Goal: Use online tool/utility: Utilize a website feature to perform a specific function

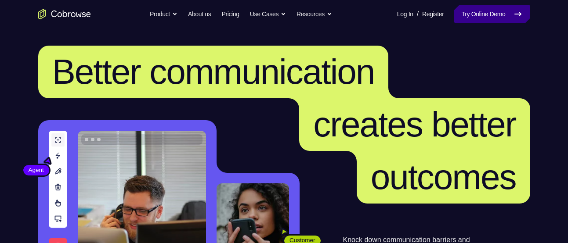
click at [464, 18] on link "Try Online Demo" at bounding box center [492, 14] width 76 height 18
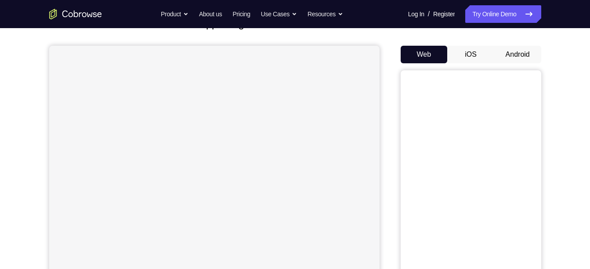
scroll to position [69, 0]
click at [506, 49] on button "Android" at bounding box center [517, 54] width 47 height 18
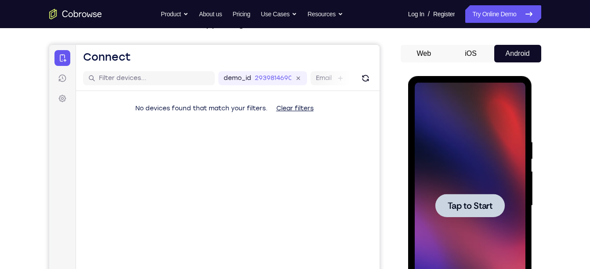
scroll to position [0, 0]
click at [456, 201] on span "Tap to Start" at bounding box center [470, 205] width 45 height 9
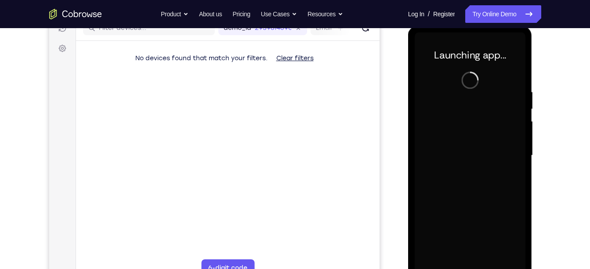
scroll to position [124, 0]
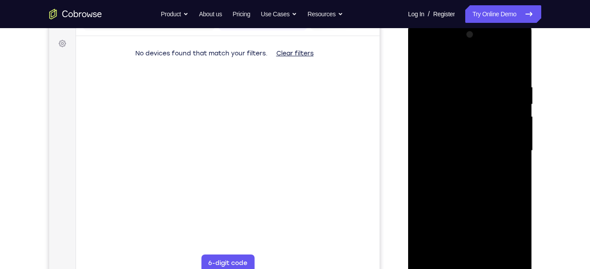
click at [468, 268] on div at bounding box center [470, 151] width 111 height 246
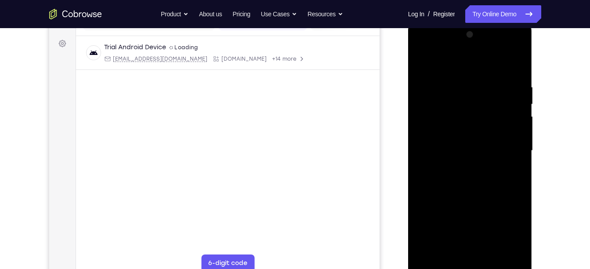
click at [473, 263] on div at bounding box center [470, 151] width 111 height 246
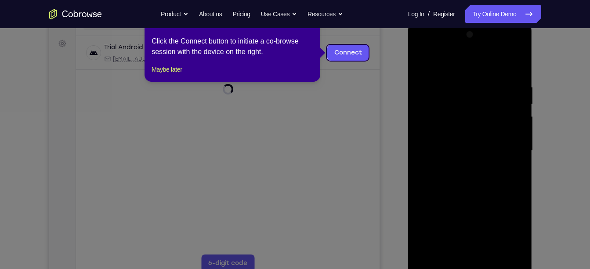
click at [172, 120] on icon at bounding box center [298, 134] width 597 height 269
click at [174, 75] on button "Maybe later" at bounding box center [167, 69] width 30 height 11
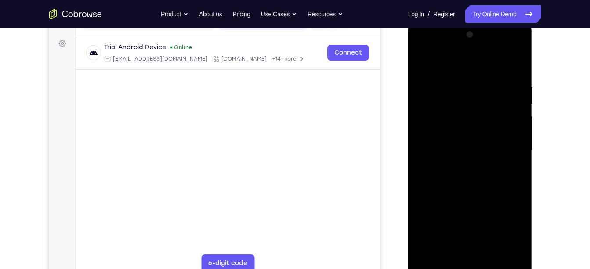
click at [505, 236] on div at bounding box center [470, 151] width 111 height 246
click at [458, 68] on div at bounding box center [470, 151] width 111 height 246
click at [434, 47] on div at bounding box center [470, 151] width 111 height 246
click at [502, 145] on div at bounding box center [470, 151] width 111 height 246
click at [458, 167] on div at bounding box center [470, 151] width 111 height 246
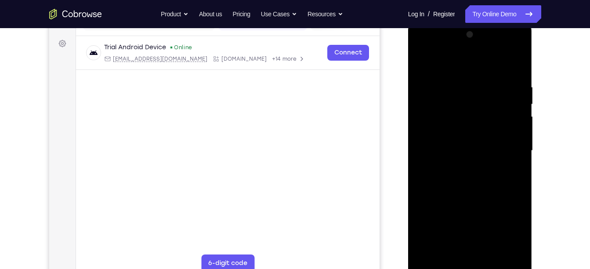
click at [483, 154] on div at bounding box center [470, 151] width 111 height 246
click at [483, 140] on div at bounding box center [470, 151] width 111 height 246
click at [481, 119] on div at bounding box center [470, 151] width 111 height 246
click at [425, 216] on div at bounding box center [470, 151] width 111 height 246
click at [451, 206] on div at bounding box center [470, 151] width 111 height 246
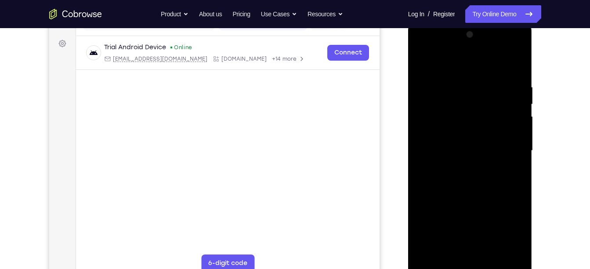
click at [427, 215] on div at bounding box center [470, 151] width 111 height 246
click at [483, 233] on div at bounding box center [470, 151] width 111 height 246
click at [505, 217] on div at bounding box center [470, 151] width 111 height 246
click at [499, 205] on div at bounding box center [470, 151] width 111 height 246
click at [490, 238] on div at bounding box center [470, 151] width 111 height 246
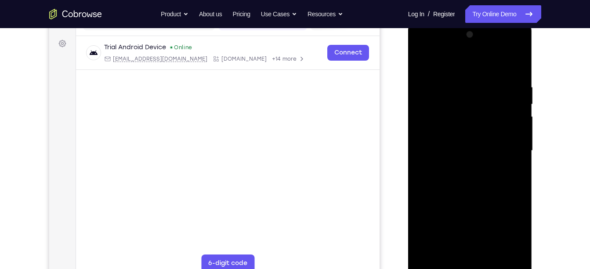
click at [469, 219] on div at bounding box center [470, 151] width 111 height 246
click at [447, 133] on div at bounding box center [470, 151] width 111 height 246
click at [451, 147] on div at bounding box center [470, 151] width 111 height 246
click at [443, 142] on div at bounding box center [470, 151] width 111 height 246
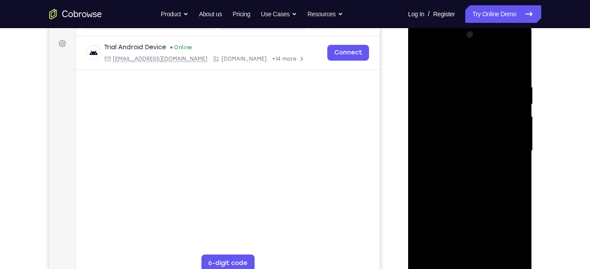
click at [463, 179] on div at bounding box center [470, 151] width 111 height 246
click at [462, 177] on div at bounding box center [470, 151] width 111 height 246
click at [474, 185] on div at bounding box center [470, 151] width 111 height 246
click at [449, 255] on div at bounding box center [470, 151] width 111 height 246
click at [453, 62] on div at bounding box center [470, 151] width 111 height 246
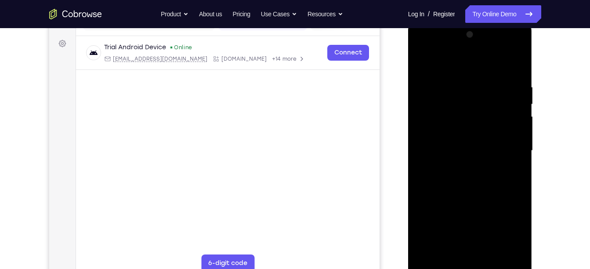
click at [448, 85] on div at bounding box center [470, 151] width 111 height 246
click at [433, 85] on div at bounding box center [470, 151] width 111 height 246
click at [515, 65] on div at bounding box center [470, 151] width 111 height 246
click at [422, 62] on div at bounding box center [470, 151] width 111 height 246
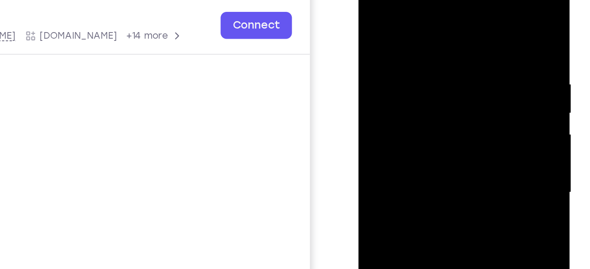
click at [399, 13] on div at bounding box center [420, 101] width 111 height 246
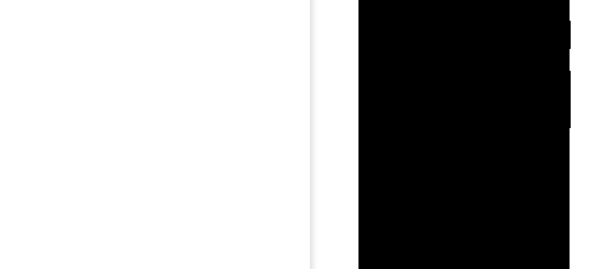
click at [388, 101] on div at bounding box center [420, 37] width 111 height 246
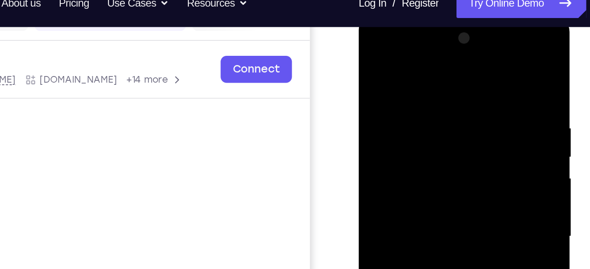
click at [408, 54] on div at bounding box center [420, 145] width 111 height 246
click at [390, 134] on div at bounding box center [420, 145] width 111 height 246
click at [383, 83] on div at bounding box center [420, 145] width 111 height 246
click at [410, 87] on div at bounding box center [420, 145] width 111 height 246
click at [371, 58] on div at bounding box center [420, 145] width 111 height 246
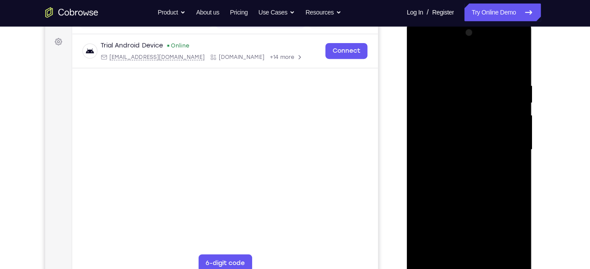
scroll to position [126, 0]
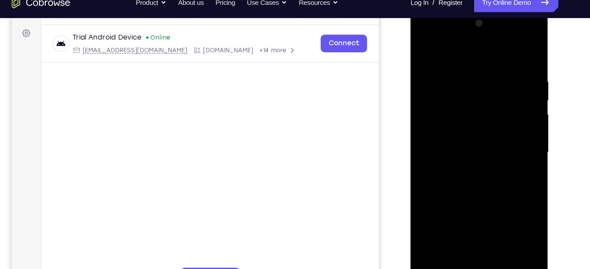
click at [516, 45] on div at bounding box center [472, 137] width 111 height 246
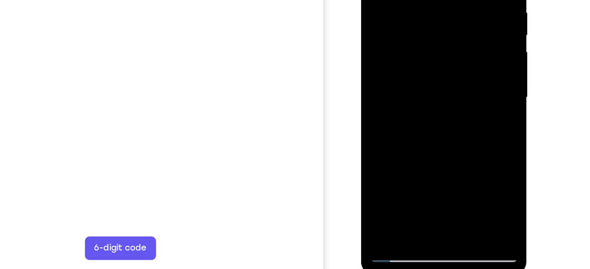
scroll to position [134, 0]
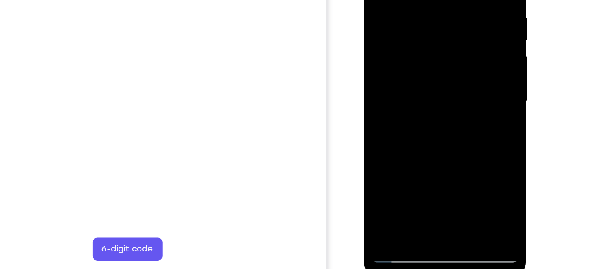
click at [385, 161] on div at bounding box center [425, 61] width 111 height 246
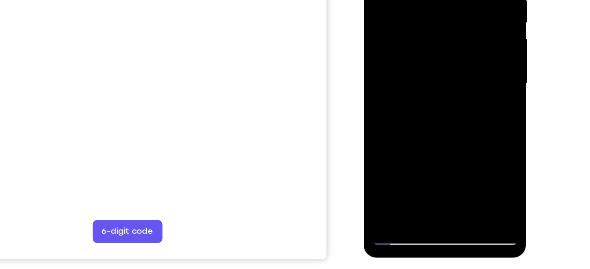
scroll to position [150, 0]
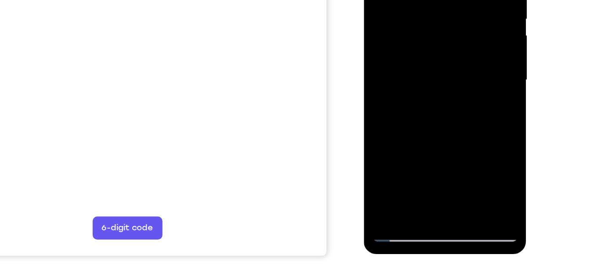
click at [473, 79] on div at bounding box center [425, 40] width 111 height 246
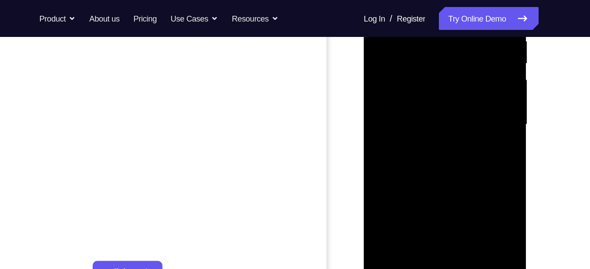
scroll to position [180, 0]
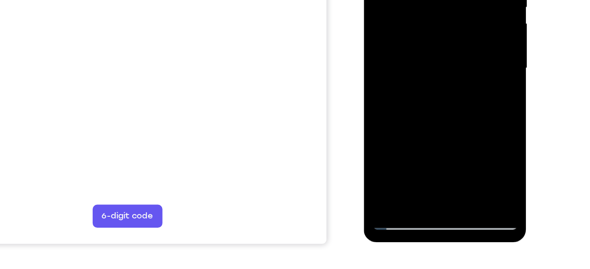
drag, startPoint x: 436, startPoint y: 102, endPoint x: 438, endPoint y: 32, distance: 70.3
click at [438, 32] on div at bounding box center [425, 28] width 111 height 246
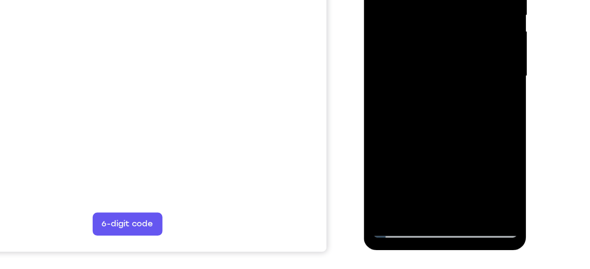
drag, startPoint x: 438, startPoint y: 40, endPoint x: 442, endPoint y: -39, distance: 78.8
click at [442, 0] on div at bounding box center [425, 36] width 111 height 246
drag, startPoint x: 441, startPoint y: 36, endPoint x: 442, endPoint y: 2, distance: 33.9
click at [442, 2] on div at bounding box center [425, 36] width 111 height 246
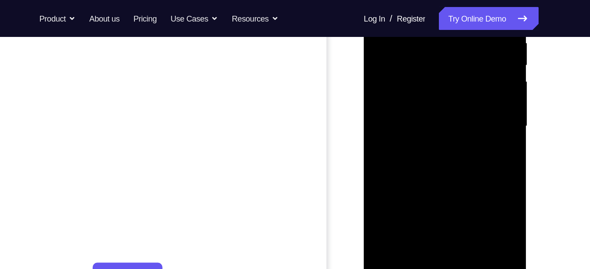
scroll to position [178, 0]
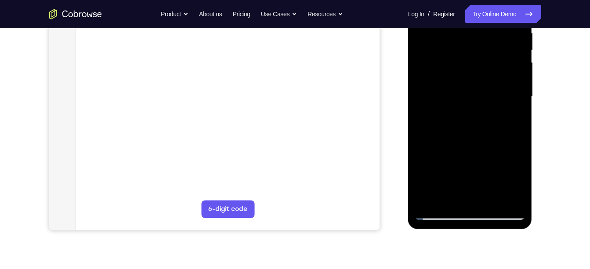
click at [510, 203] on div at bounding box center [470, 97] width 111 height 246
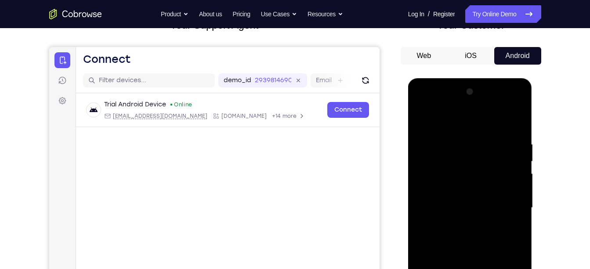
scroll to position [67, 0]
click at [510, 160] on div at bounding box center [470, 208] width 111 height 246
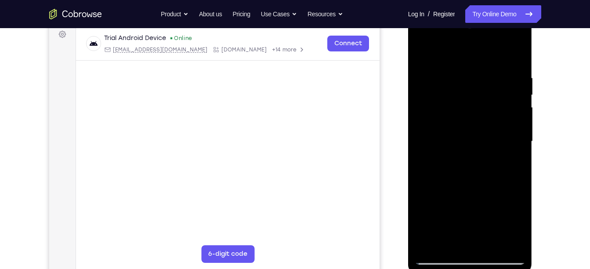
scroll to position [134, 0]
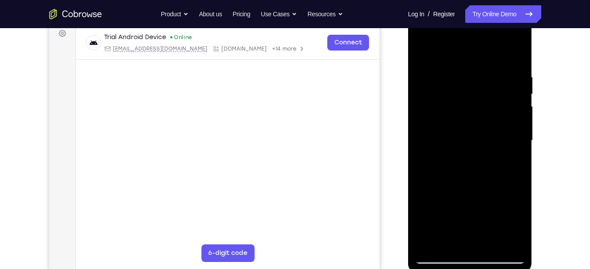
drag, startPoint x: 452, startPoint y: 150, endPoint x: 458, endPoint y: 197, distance: 47.4
click at [458, 197] on div at bounding box center [470, 141] width 111 height 246
click at [447, 62] on div at bounding box center [470, 141] width 111 height 246
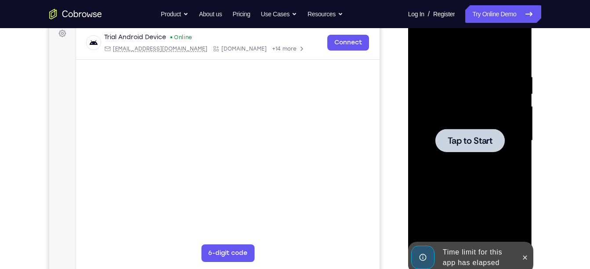
click at [474, 139] on span "Tap to Start" at bounding box center [470, 140] width 45 height 9
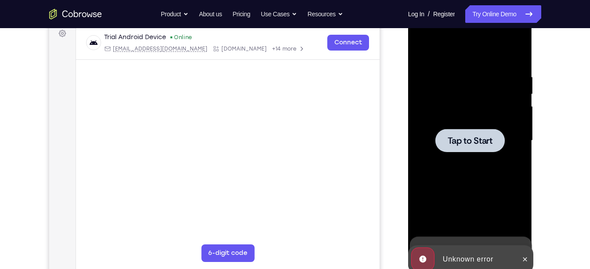
click at [474, 139] on span "Tap to Start" at bounding box center [470, 140] width 45 height 9
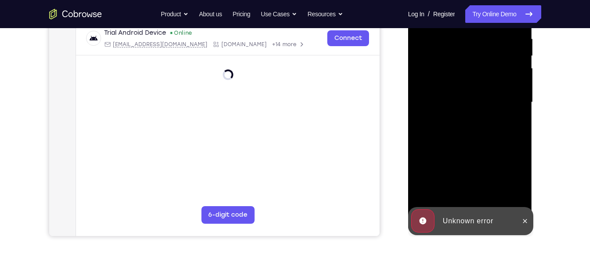
scroll to position [174, 0]
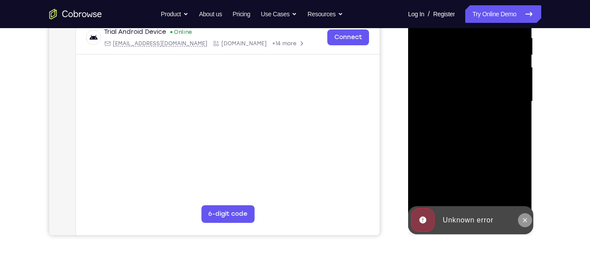
click at [526, 220] on icon at bounding box center [525, 220] width 7 height 7
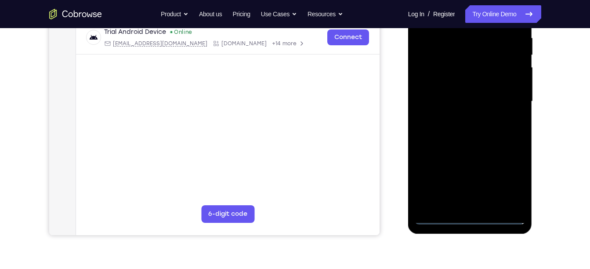
click at [463, 222] on div at bounding box center [470, 101] width 111 height 246
click at [508, 178] on div at bounding box center [470, 101] width 111 height 246
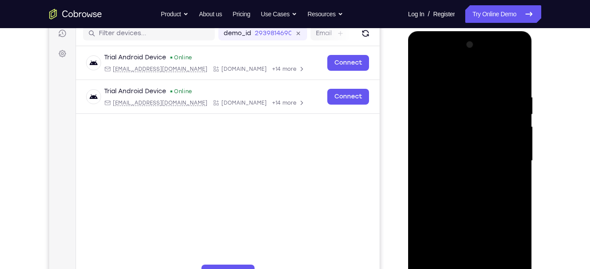
scroll to position [114, 0]
click at [424, 58] on div at bounding box center [470, 161] width 111 height 246
click at [510, 156] on div at bounding box center [470, 161] width 111 height 246
click at [459, 180] on div at bounding box center [470, 161] width 111 height 246
click at [472, 156] on div at bounding box center [470, 161] width 111 height 246
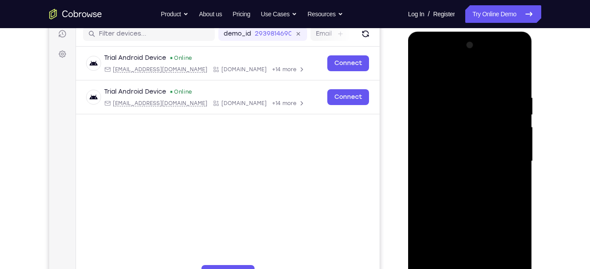
click at [472, 149] on div at bounding box center [470, 161] width 111 height 246
click at [470, 159] on div at bounding box center [470, 161] width 111 height 246
click at [471, 188] on div at bounding box center [470, 161] width 111 height 246
click at [480, 214] on div at bounding box center [470, 161] width 111 height 246
click at [421, 71] on div at bounding box center [470, 161] width 111 height 246
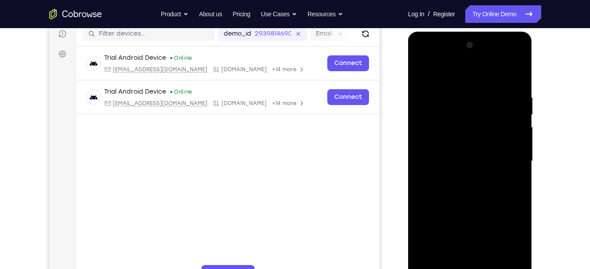
click at [421, 71] on div at bounding box center [470, 161] width 111 height 246
click at [422, 73] on div at bounding box center [470, 161] width 111 height 246
click at [457, 150] on div at bounding box center [470, 161] width 111 height 246
click at [465, 137] on div at bounding box center [470, 161] width 111 height 246
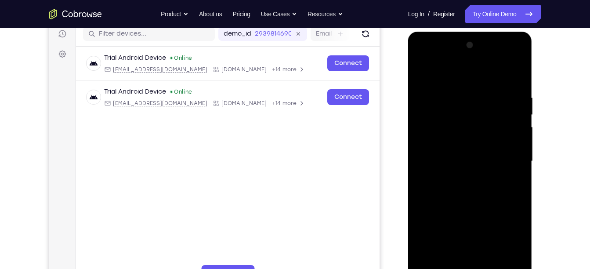
click at [461, 161] on div at bounding box center [470, 161] width 111 height 246
click at [488, 191] on div at bounding box center [470, 161] width 111 height 246
click at [472, 187] on div at bounding box center [470, 161] width 111 height 246
click at [492, 174] on div at bounding box center [470, 161] width 111 height 246
drag, startPoint x: 450, startPoint y: 164, endPoint x: 463, endPoint y: 162, distance: 13.4
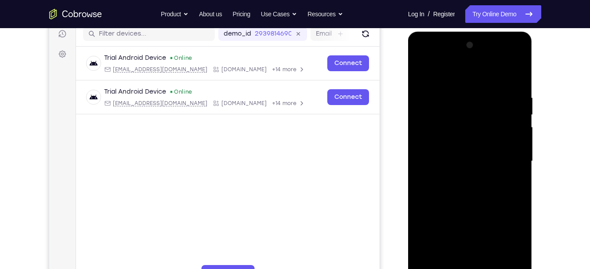
click at [463, 162] on div at bounding box center [470, 161] width 111 height 246
drag, startPoint x: 463, startPoint y: 162, endPoint x: 475, endPoint y: 162, distance: 11.9
click at [475, 162] on div at bounding box center [470, 161] width 111 height 246
drag, startPoint x: 475, startPoint y: 162, endPoint x: 498, endPoint y: 167, distance: 24.0
click at [498, 167] on div at bounding box center [470, 161] width 111 height 246
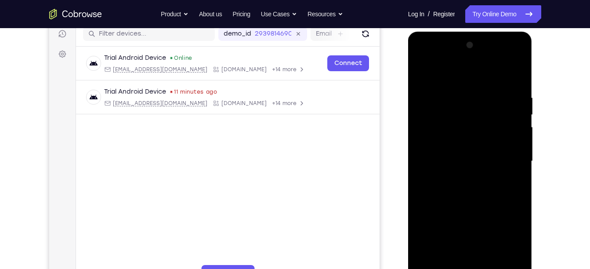
click at [449, 161] on div at bounding box center [470, 161] width 111 height 246
click at [457, 191] on div at bounding box center [470, 161] width 111 height 246
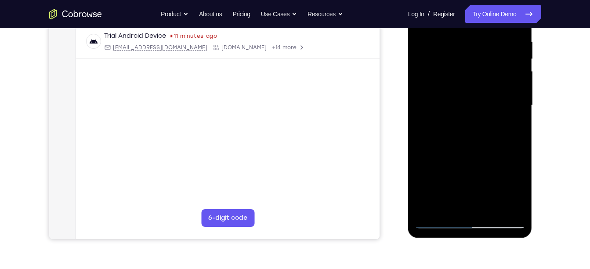
scroll to position [149, 0]
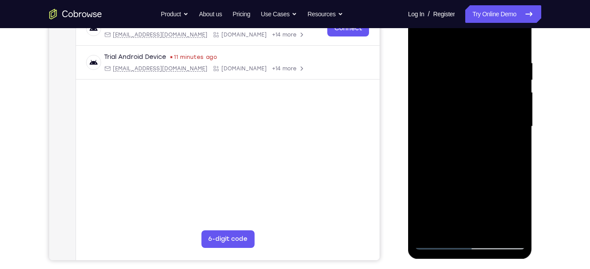
click at [459, 155] on div at bounding box center [470, 127] width 111 height 246
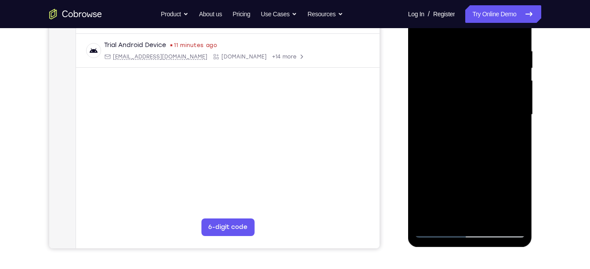
drag, startPoint x: 482, startPoint y: 138, endPoint x: 489, endPoint y: 136, distance: 7.7
click at [489, 136] on div at bounding box center [470, 115] width 111 height 246
click at [518, 134] on div at bounding box center [470, 115] width 111 height 246
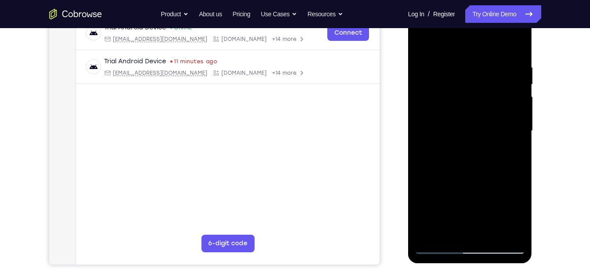
scroll to position [144, 0]
drag, startPoint x: 484, startPoint y: 159, endPoint x: 502, endPoint y: 68, distance: 92.2
click at [502, 68] on div at bounding box center [470, 131] width 111 height 246
drag, startPoint x: 463, startPoint y: 194, endPoint x: 484, endPoint y: 99, distance: 96.8
click at [484, 99] on div at bounding box center [470, 131] width 111 height 246
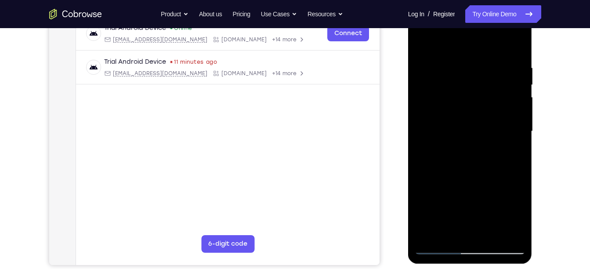
click at [452, 236] on div at bounding box center [470, 131] width 111 height 246
click at [467, 42] on div at bounding box center [470, 131] width 111 height 246
click at [489, 58] on div at bounding box center [470, 131] width 111 height 246
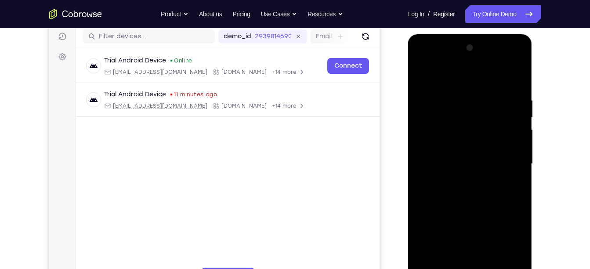
scroll to position [111, 0]
click at [425, 122] on div at bounding box center [470, 164] width 111 height 246
click at [496, 51] on div at bounding box center [470, 164] width 111 height 246
click at [520, 139] on div at bounding box center [470, 164] width 111 height 246
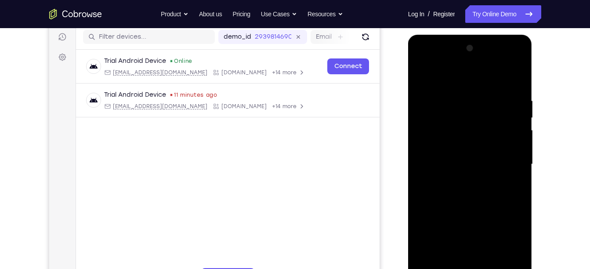
click at [518, 52] on div at bounding box center [470, 164] width 111 height 246
click at [449, 265] on div at bounding box center [470, 164] width 111 height 246
click at [475, 75] on div at bounding box center [470, 164] width 111 height 246
click at [442, 119] on div at bounding box center [470, 164] width 111 height 246
click at [432, 100] on div at bounding box center [470, 164] width 111 height 246
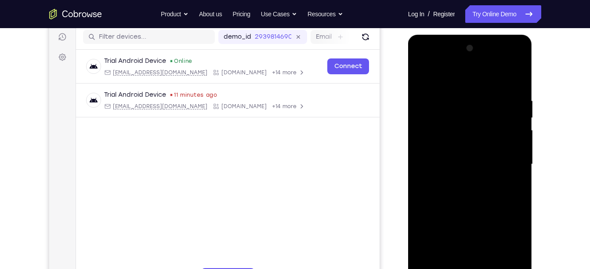
click at [432, 100] on div at bounding box center [470, 164] width 111 height 246
click at [521, 218] on div at bounding box center [470, 164] width 111 height 246
click at [491, 218] on div at bounding box center [470, 164] width 111 height 246
click at [424, 78] on div at bounding box center [470, 164] width 111 height 246
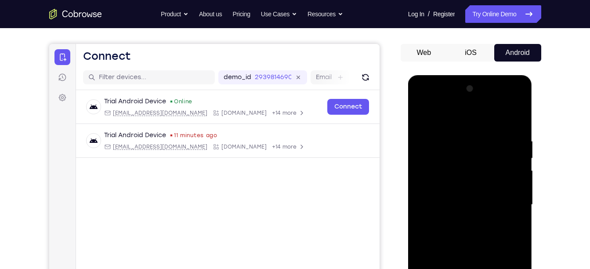
scroll to position [91, 0]
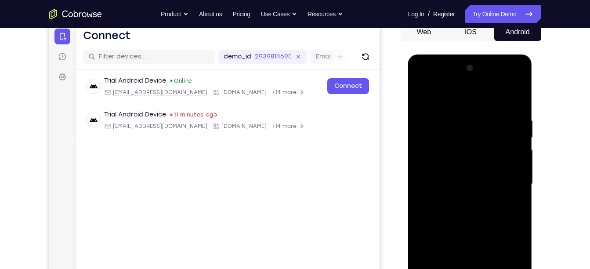
click at [419, 95] on div at bounding box center [470, 184] width 111 height 246
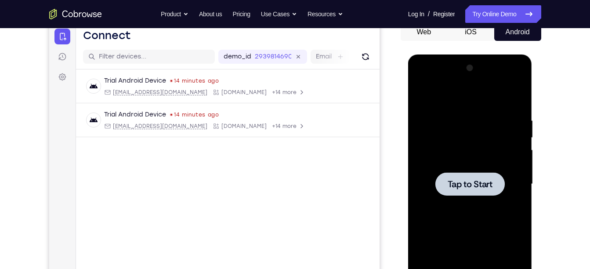
drag, startPoint x: 62, startPoint y: 144, endPoint x: 408, endPoint y: 180, distance: 347.2
click at [408, 180] on div at bounding box center [471, 183] width 141 height 270
click at [440, 192] on div at bounding box center [469, 183] width 69 height 23
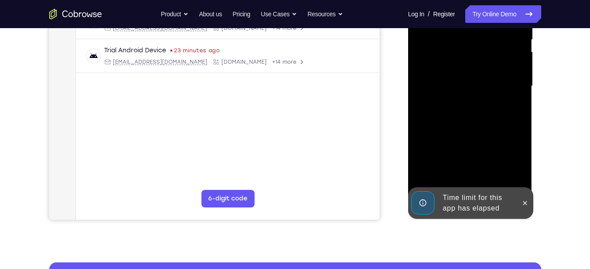
scroll to position [190, 0]
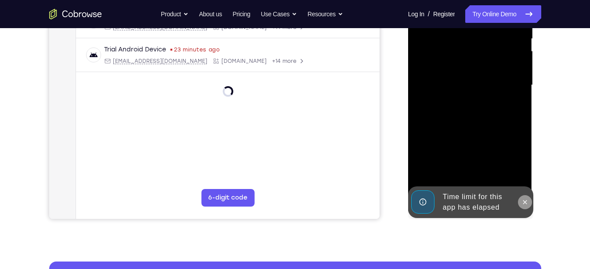
click at [524, 204] on icon at bounding box center [525, 202] width 7 height 7
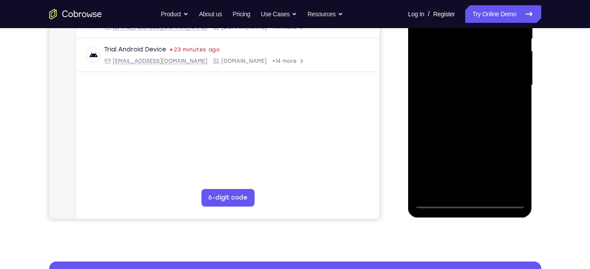
click at [474, 198] on div at bounding box center [470, 85] width 111 height 246
click at [464, 202] on div at bounding box center [470, 85] width 111 height 246
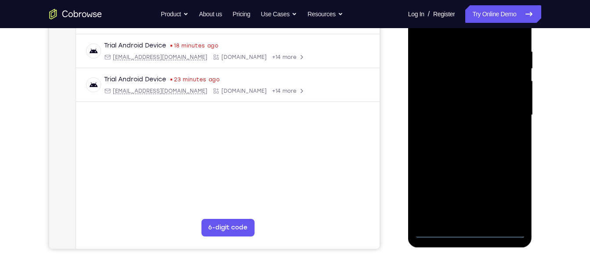
scroll to position [159, 0]
click at [513, 195] on div at bounding box center [470, 116] width 111 height 246
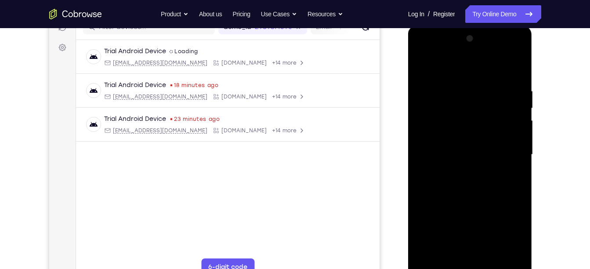
scroll to position [121, 0]
click at [432, 48] on div at bounding box center [470, 154] width 111 height 246
click at [507, 145] on div at bounding box center [470, 154] width 111 height 246
click at [463, 170] on div at bounding box center [470, 154] width 111 height 246
click at [460, 147] on div at bounding box center [470, 154] width 111 height 246
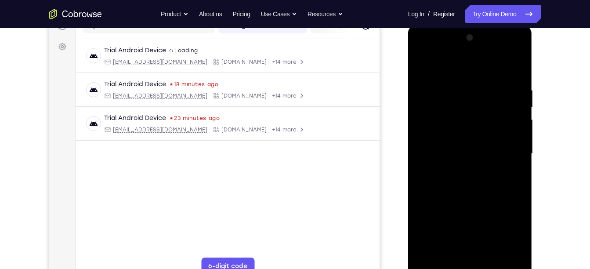
click at [457, 130] on div at bounding box center [470, 154] width 111 height 246
click at [459, 157] on div at bounding box center [470, 154] width 111 height 246
click at [457, 154] on span "Tap to Start" at bounding box center [470, 153] width 45 height 9
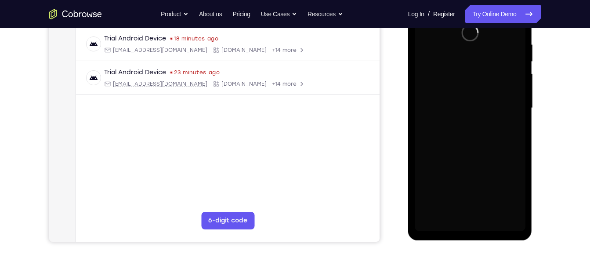
scroll to position [167, 0]
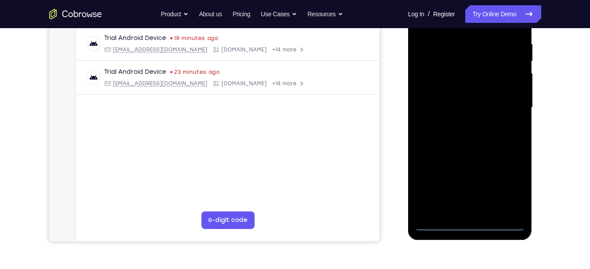
click at [468, 224] on div at bounding box center [470, 108] width 111 height 246
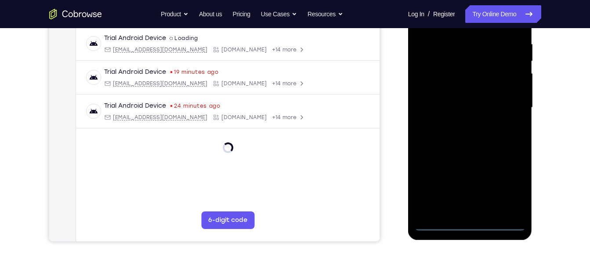
click at [507, 196] on div at bounding box center [470, 108] width 111 height 246
click at [510, 188] on div at bounding box center [470, 108] width 111 height 246
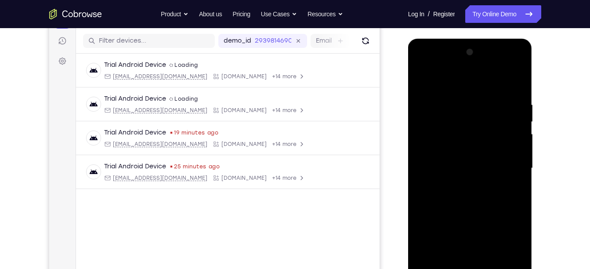
scroll to position [106, 0]
click at [432, 63] on div at bounding box center [470, 169] width 111 height 246
click at [501, 162] on div at bounding box center [470, 169] width 111 height 246
click at [508, 162] on div at bounding box center [470, 169] width 111 height 246
click at [463, 179] on div at bounding box center [470, 169] width 111 height 246
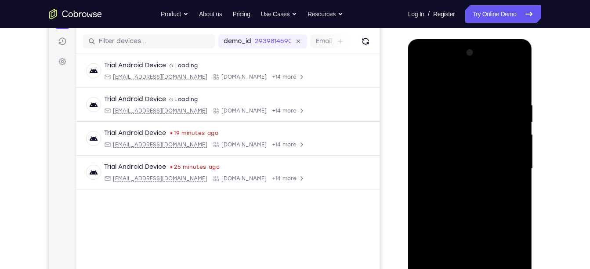
click at [460, 183] on div at bounding box center [470, 169] width 111 height 246
click at [456, 159] on div at bounding box center [470, 169] width 111 height 246
click at [445, 147] on div at bounding box center [470, 169] width 111 height 246
click at [454, 167] on div at bounding box center [470, 169] width 111 height 246
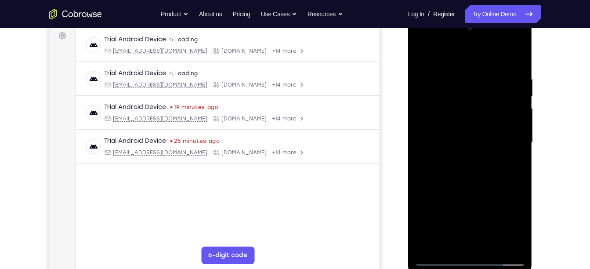
scroll to position [133, 0]
click at [466, 161] on div at bounding box center [470, 142] width 111 height 246
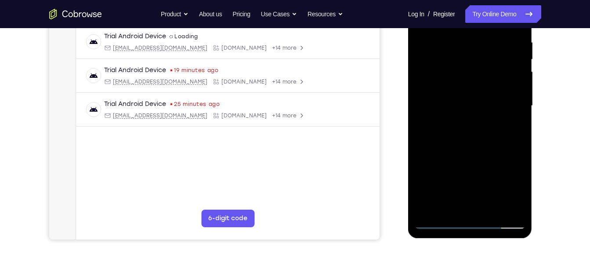
scroll to position [175, 0]
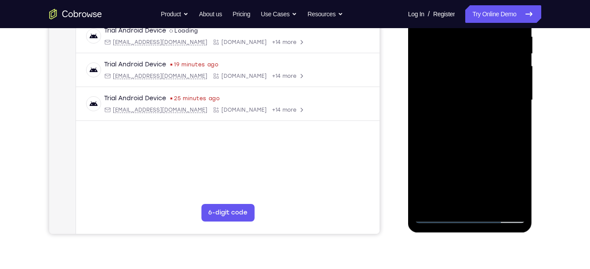
drag, startPoint x: 465, startPoint y: 155, endPoint x: 474, endPoint y: 100, distance: 55.3
click at [474, 100] on div at bounding box center [470, 100] width 111 height 246
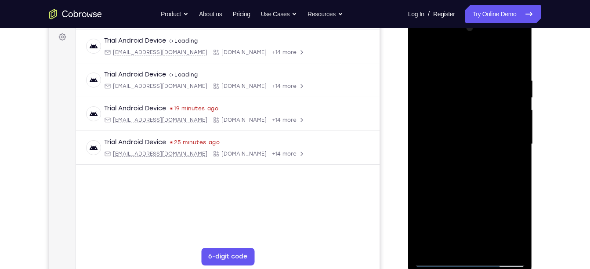
scroll to position [130, 0]
click at [448, 248] on div at bounding box center [470, 145] width 111 height 246
click at [443, 60] on div at bounding box center [470, 145] width 111 height 246
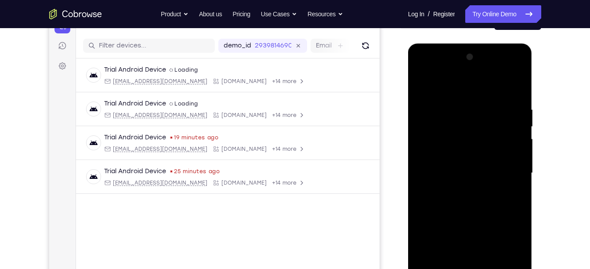
scroll to position [101, 0]
drag, startPoint x: 465, startPoint y: 112, endPoint x: 465, endPoint y: 183, distance: 70.7
click at [465, 183] on div at bounding box center [470, 174] width 111 height 246
click at [446, 102] on div at bounding box center [470, 174] width 111 height 246
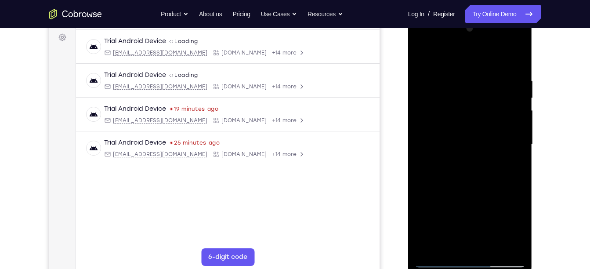
click at [442, 198] on div at bounding box center [470, 145] width 111 height 246
click at [433, 248] on div at bounding box center [470, 145] width 111 height 246
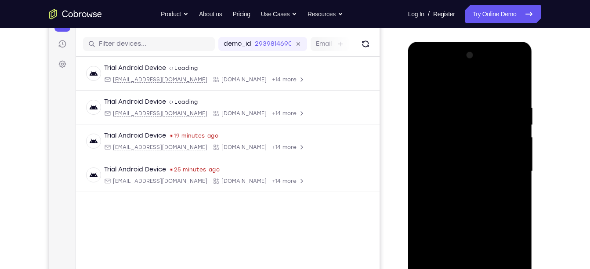
scroll to position [102, 0]
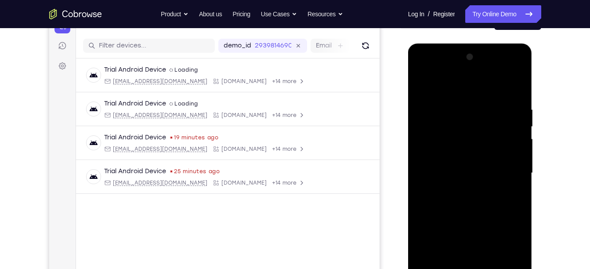
drag, startPoint x: 478, startPoint y: 238, endPoint x: 488, endPoint y: 72, distance: 165.5
click at [488, 72] on div at bounding box center [470, 173] width 111 height 246
drag, startPoint x: 480, startPoint y: 172, endPoint x: 490, endPoint y: 91, distance: 82.3
click at [490, 91] on div at bounding box center [470, 173] width 111 height 246
drag, startPoint x: 470, startPoint y: 180, endPoint x: 483, endPoint y: 80, distance: 101.5
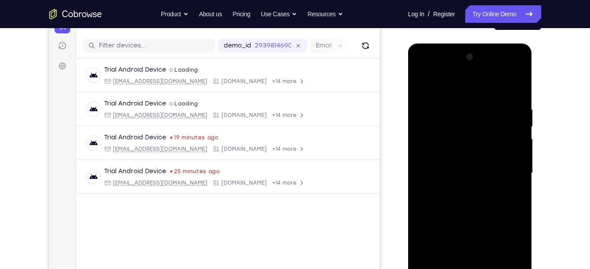
click at [483, 80] on div at bounding box center [470, 173] width 111 height 246
drag, startPoint x: 463, startPoint y: 169, endPoint x: 474, endPoint y: 97, distance: 72.8
click at [474, 97] on div at bounding box center [470, 173] width 111 height 246
drag, startPoint x: 468, startPoint y: 212, endPoint x: 475, endPoint y: 145, distance: 67.6
click at [475, 145] on div at bounding box center [470, 173] width 111 height 246
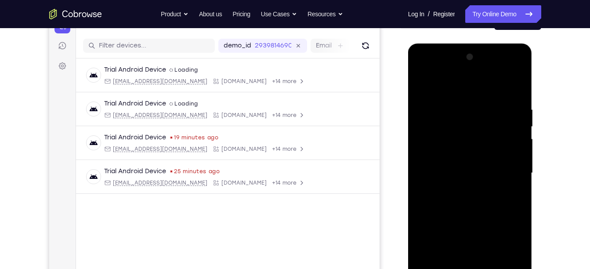
drag, startPoint x: 462, startPoint y: 230, endPoint x: 484, endPoint y: 86, distance: 146.2
click at [484, 86] on div at bounding box center [470, 173] width 111 height 246
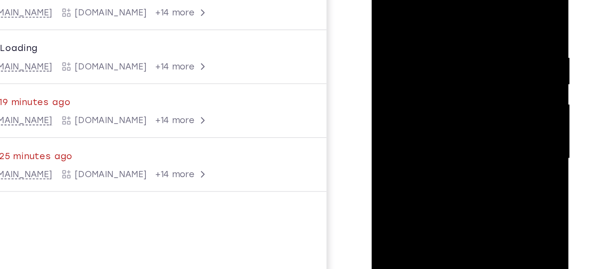
drag, startPoint x: 433, startPoint y: 107, endPoint x: 436, endPoint y: 15, distance: 91.9
click at [436, 15] on div at bounding box center [433, 82] width 111 height 246
drag, startPoint x: 435, startPoint y: 99, endPoint x: 439, endPoint y: 25, distance: 74.8
click at [439, 25] on div at bounding box center [433, 82] width 111 height 246
drag, startPoint x: 437, startPoint y: 116, endPoint x: 458, endPoint y: 30, distance: 88.2
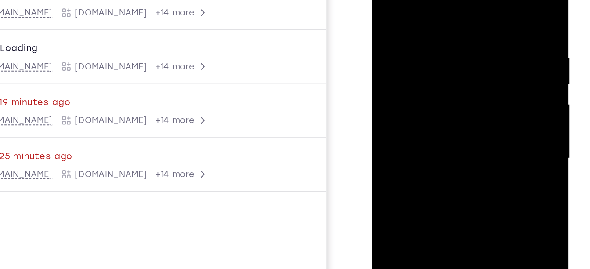
click at [458, 30] on div at bounding box center [433, 82] width 111 height 246
drag, startPoint x: 433, startPoint y: 126, endPoint x: 456, endPoint y: 45, distance: 84.6
click at [456, 45] on div at bounding box center [433, 82] width 111 height 246
drag, startPoint x: 439, startPoint y: 123, endPoint x: 492, endPoint y: 13, distance: 122.5
click at [492, 13] on div at bounding box center [434, 84] width 124 height 262
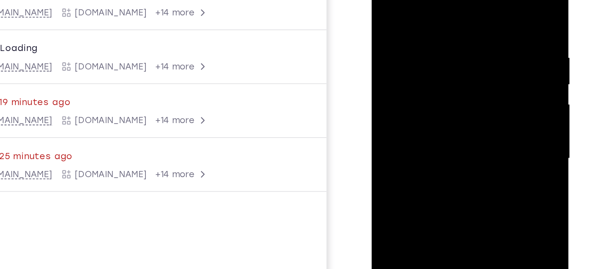
click at [482, 0] on div at bounding box center [433, 82] width 111 height 246
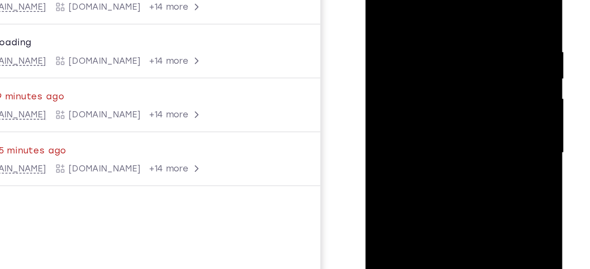
drag, startPoint x: 420, startPoint y: 15, endPoint x: 436, endPoint y: -9, distance: 29.4
click at [436, 0] on div at bounding box center [427, 77] width 111 height 246
drag, startPoint x: 419, startPoint y: 79, endPoint x: 419, endPoint y: 63, distance: 16.3
click at [419, 63] on div at bounding box center [427, 77] width 111 height 246
drag, startPoint x: 408, startPoint y: 120, endPoint x: 417, endPoint y: 44, distance: 76.0
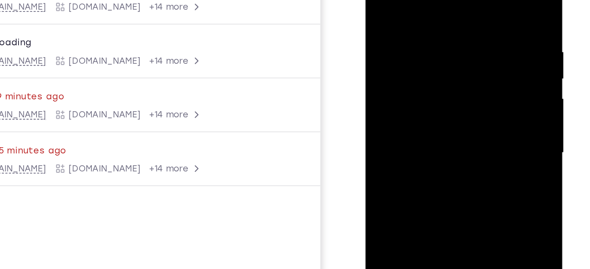
click at [417, 44] on div at bounding box center [427, 77] width 111 height 246
drag, startPoint x: 402, startPoint y: 65, endPoint x: 406, endPoint y: 28, distance: 37.2
click at [406, 28] on div at bounding box center [427, 77] width 111 height 246
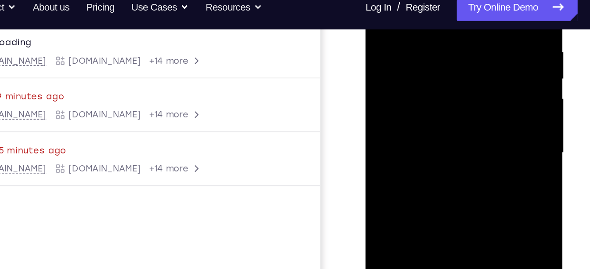
click at [405, 87] on div at bounding box center [427, 77] width 111 height 246
drag, startPoint x: 403, startPoint y: 102, endPoint x: 386, endPoint y: 97, distance: 18.1
click at [386, 97] on div at bounding box center [427, 77] width 111 height 246
click at [381, 98] on div at bounding box center [427, 77] width 111 height 246
click at [404, 101] on div at bounding box center [427, 77] width 111 height 246
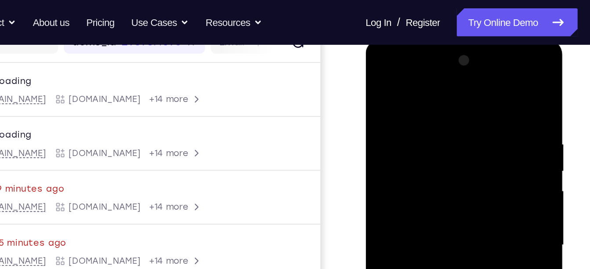
scroll to position [120, 0]
drag, startPoint x: 408, startPoint y: 148, endPoint x: 406, endPoint y: 169, distance: 21.6
click at [406, 169] on div at bounding box center [427, 169] width 111 height 246
drag, startPoint x: 428, startPoint y: 130, endPoint x: 424, endPoint y: 160, distance: 30.0
click at [424, 160] on div at bounding box center [427, 169] width 111 height 246
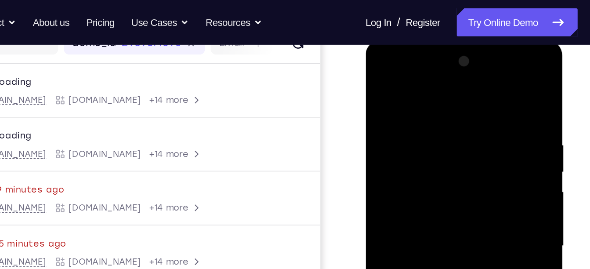
drag, startPoint x: 413, startPoint y: 153, endPoint x: 439, endPoint y: 73, distance: 84.3
click at [439, 73] on div at bounding box center [427, 169] width 111 height 246
drag, startPoint x: 427, startPoint y: 151, endPoint x: 439, endPoint y: 105, distance: 48.1
click at [439, 105] on div at bounding box center [427, 169] width 111 height 246
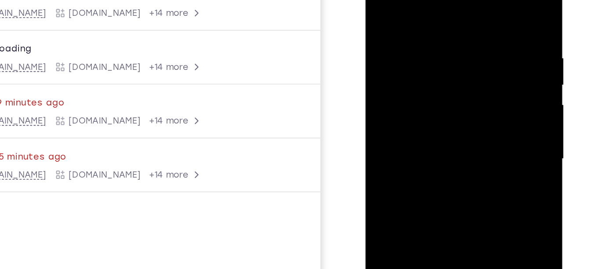
click at [476, 126] on div at bounding box center [427, 83] width 111 height 246
click at [475, 123] on div at bounding box center [427, 83] width 111 height 246
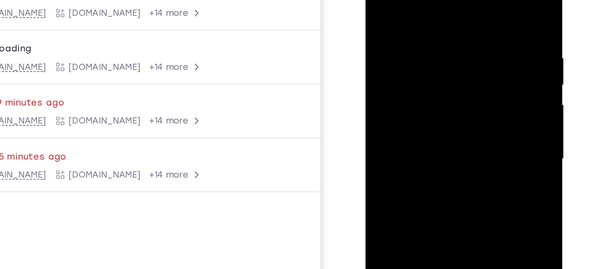
click at [475, 123] on div at bounding box center [427, 83] width 111 height 246
click at [446, 122] on div at bounding box center [427, 83] width 111 height 246
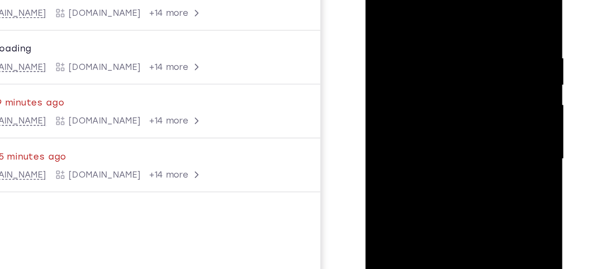
drag, startPoint x: 454, startPoint y: 89, endPoint x: 455, endPoint y: 101, distance: 12.3
click at [455, 101] on div at bounding box center [427, 83] width 111 height 246
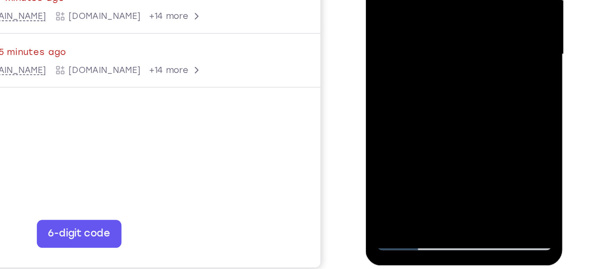
scroll to position [143, 0]
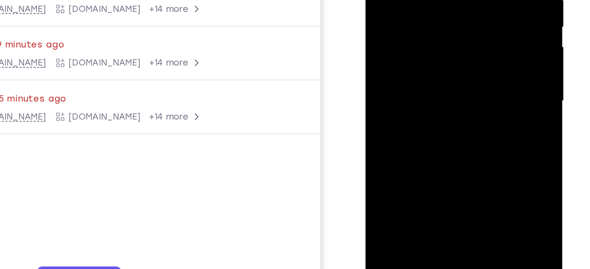
drag, startPoint x: 419, startPoint y: 78, endPoint x: 424, endPoint y: 118, distance: 39.9
click at [424, 118] on div at bounding box center [427, 25] width 111 height 246
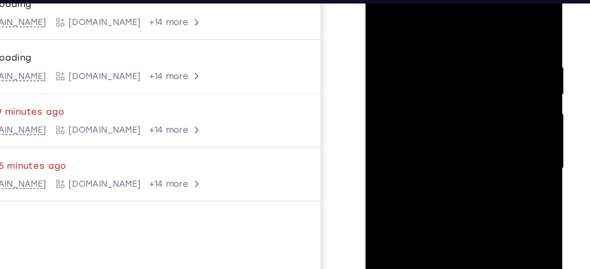
drag, startPoint x: 420, startPoint y: 127, endPoint x: 429, endPoint y: 130, distance: 8.9
click at [429, 130] on div at bounding box center [427, 92] width 111 height 246
click at [414, 2] on div at bounding box center [427, 92] width 111 height 246
click at [458, 5] on div at bounding box center [427, 92] width 111 height 246
click at [408, 29] on div at bounding box center [427, 92] width 111 height 246
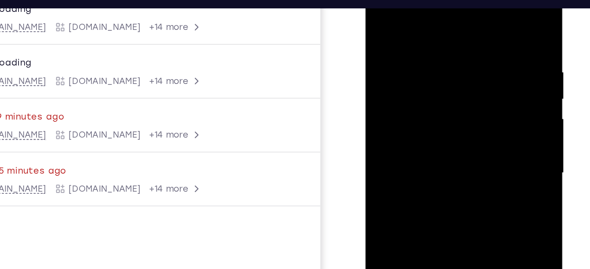
click at [379, 8] on div at bounding box center [427, 97] width 111 height 246
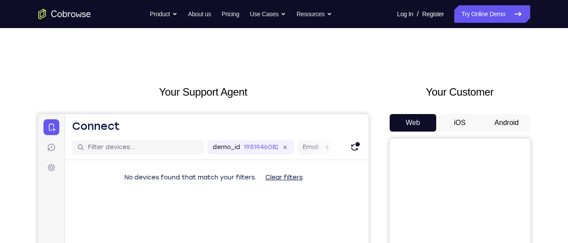
scroll to position [46, 0]
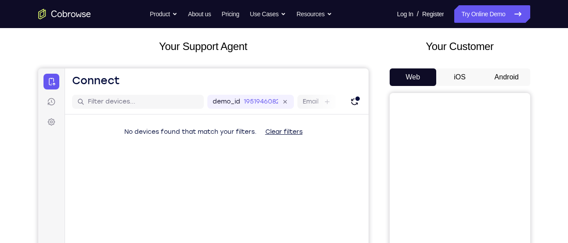
click at [464, 76] on button "iOS" at bounding box center [459, 78] width 47 height 18
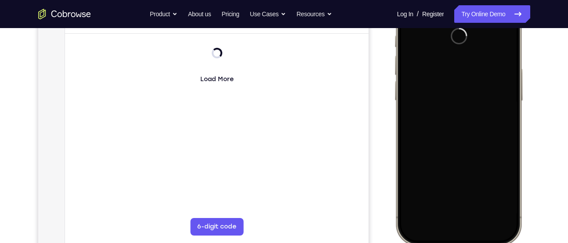
scroll to position [160, 0]
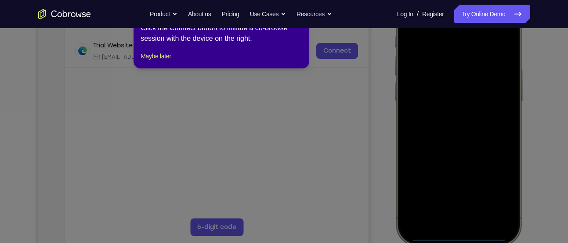
click at [418, 71] on icon at bounding box center [287, 121] width 575 height 243
click at [327, 51] on icon at bounding box center [287, 121] width 575 height 243
click at [160, 61] on div "1 of 8 × Click the Connect button to initiate a co-browse session with the devi…" at bounding box center [222, 34] width 176 height 69
click at [160, 62] on button "Maybe later" at bounding box center [156, 56] width 30 height 11
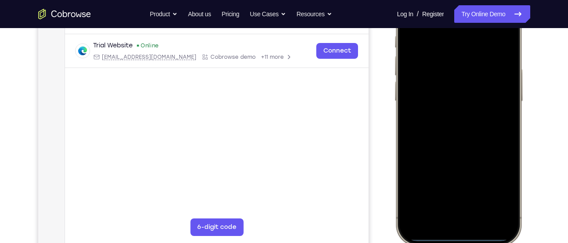
drag, startPoint x: 455, startPoint y: 234, endPoint x: 451, endPoint y: 201, distance: 32.7
click at [451, 201] on div at bounding box center [458, 115] width 116 height 251
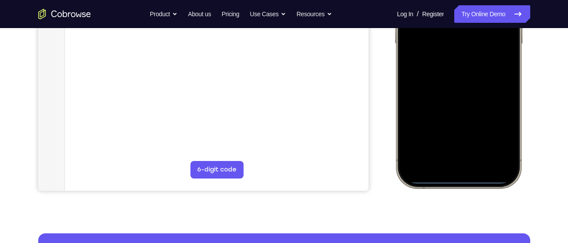
scroll to position [217, 0]
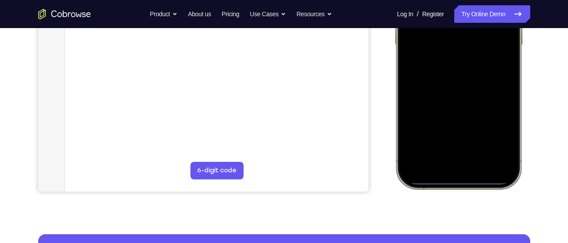
drag, startPoint x: 455, startPoint y: 178, endPoint x: 453, endPoint y: 96, distance: 82.2
click at [453, 96] on div at bounding box center [458, 59] width 116 height 251
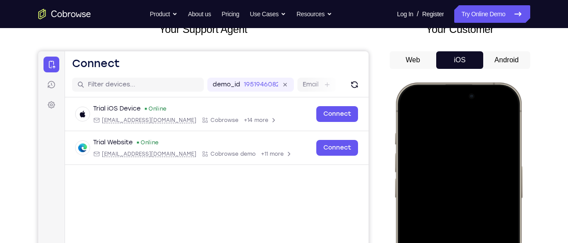
scroll to position [61, 0]
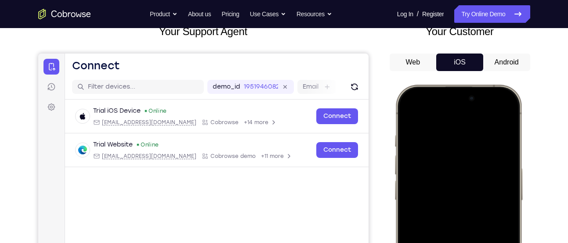
click at [424, 64] on button "Web" at bounding box center [413, 63] width 47 height 18
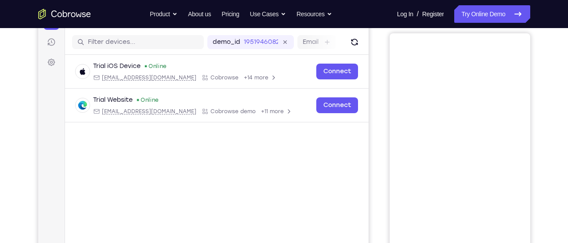
scroll to position [104, 0]
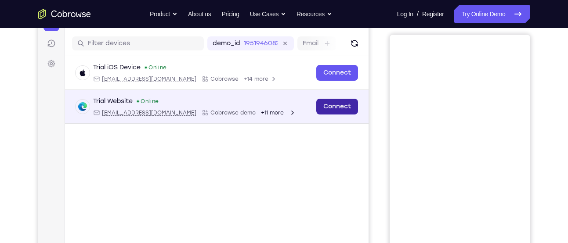
click at [330, 112] on link "Connect" at bounding box center [337, 107] width 42 height 16
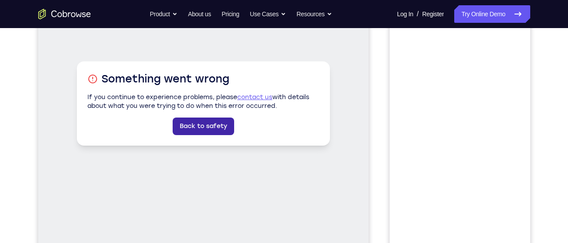
scroll to position [158, 0]
click at [217, 127] on link "Back to safety" at bounding box center [203, 126] width 62 height 18
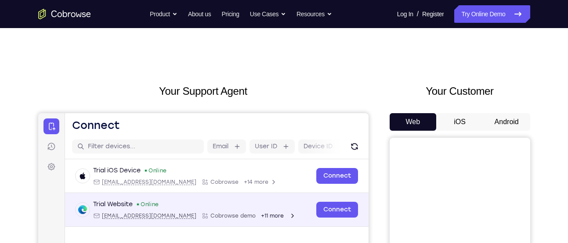
scroll to position [0, 0]
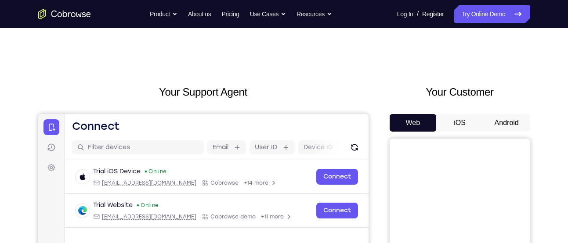
click at [492, 121] on button "Android" at bounding box center [506, 123] width 47 height 18
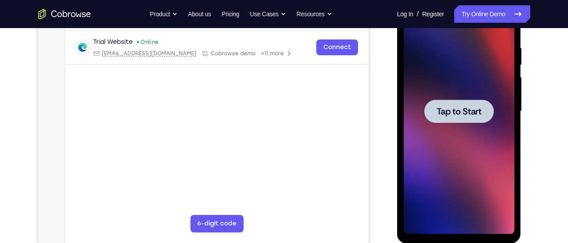
click at [467, 100] on div at bounding box center [458, 111] width 69 height 23
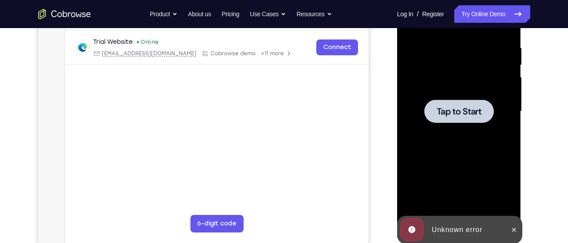
click at [458, 107] on span "Tap to Start" at bounding box center [459, 111] width 45 height 9
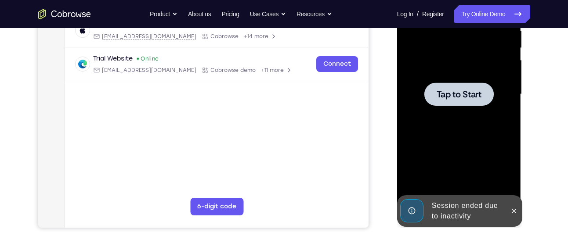
scroll to position [181, 0]
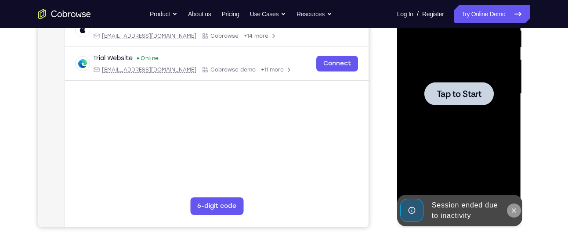
click at [514, 207] on icon at bounding box center [514, 210] width 7 height 7
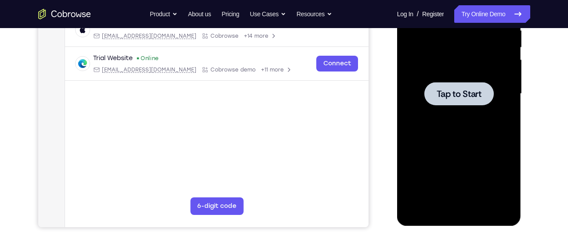
click at [467, 97] on span "Tap to Start" at bounding box center [459, 94] width 45 height 9
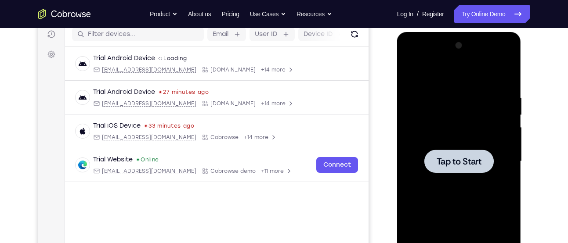
scroll to position [113, 0]
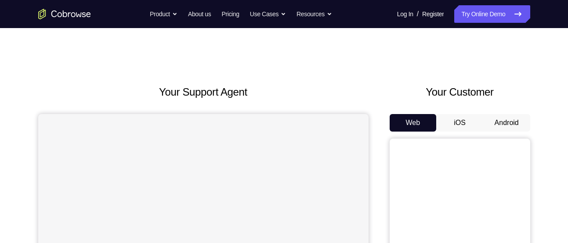
scroll to position [65, 0]
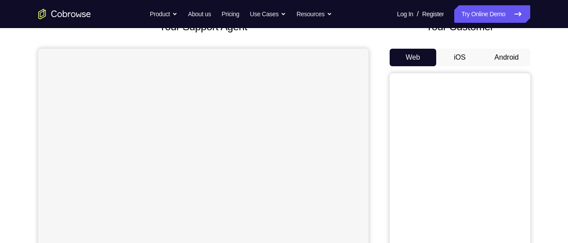
click at [507, 60] on button "Android" at bounding box center [506, 58] width 47 height 18
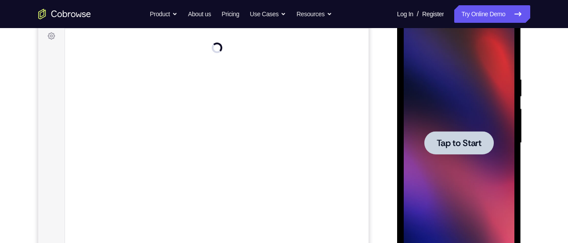
scroll to position [0, 0]
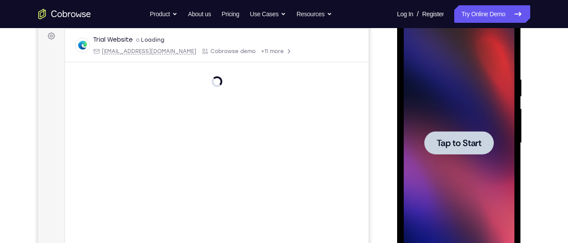
click at [453, 146] on span "Tap to Start" at bounding box center [459, 143] width 45 height 9
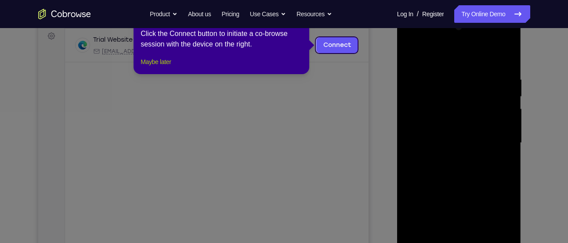
click at [162, 67] on button "Maybe later" at bounding box center [156, 62] width 30 height 11
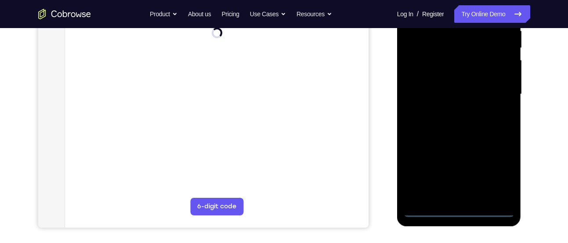
scroll to position [183, 0]
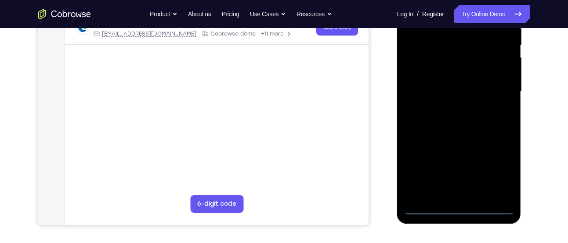
click at [458, 206] on div at bounding box center [459, 92] width 111 height 246
click at [492, 170] on div at bounding box center [459, 92] width 111 height 246
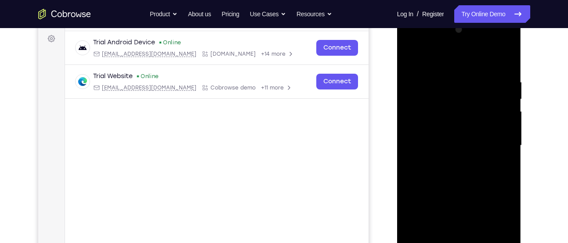
scroll to position [128, 0]
click at [416, 43] on div at bounding box center [459, 147] width 111 height 246
click at [497, 151] on div at bounding box center [459, 147] width 111 height 246
click at [447, 164] on div at bounding box center [459, 147] width 111 height 246
